Goal: Check status: Check status

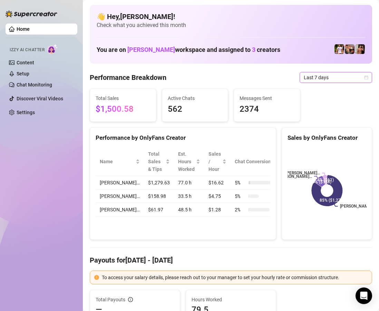
click at [325, 75] on span "Last 7 days" at bounding box center [336, 77] width 64 height 10
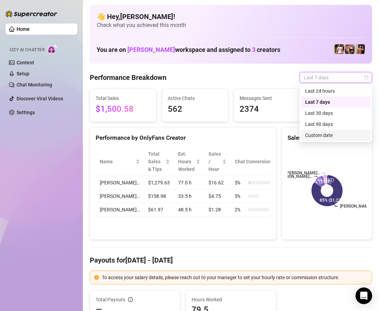
click at [321, 135] on div "Custom date" at bounding box center [337, 135] width 62 height 8
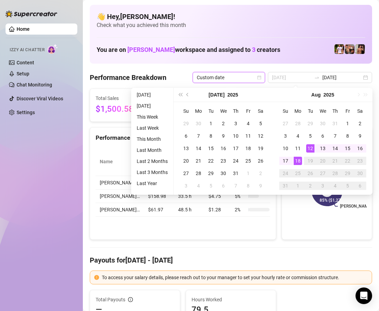
type input "[DATE]"
click at [298, 160] on div "18" at bounding box center [298, 161] width 8 height 8
type input "[DATE]"
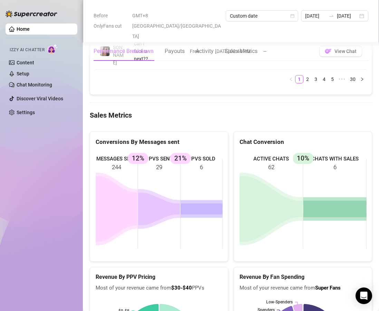
scroll to position [1176, 0]
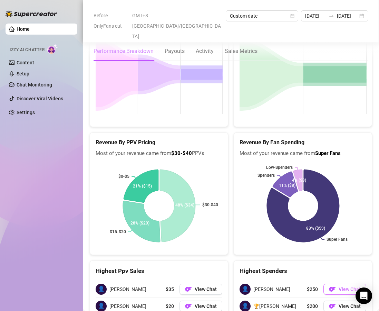
click at [340, 286] on span "View Chat" at bounding box center [350, 289] width 22 height 6
drag, startPoint x: 264, startPoint y: 192, endPoint x: 252, endPoint y: 192, distance: 12.4
click at [252, 281] on div "👤 [PERSON_NAME] $250 View Chat" at bounding box center [303, 289] width 127 height 17
